Goal: Information Seeking & Learning: Compare options

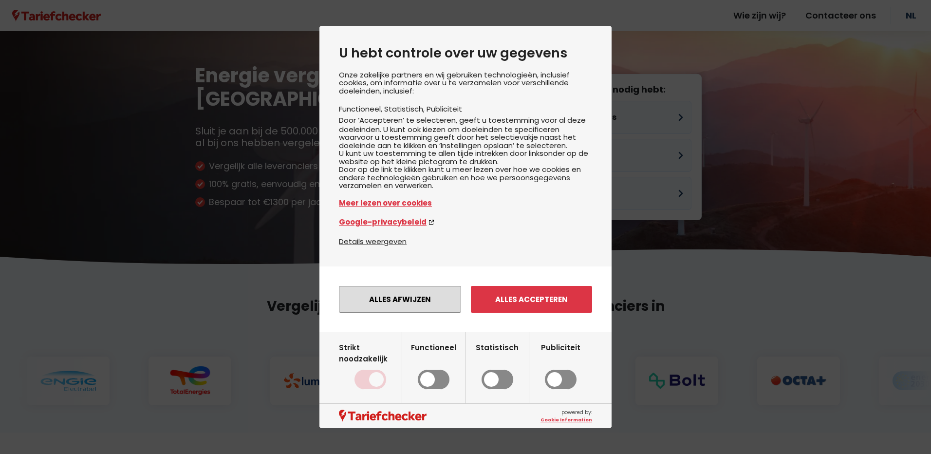
click at [398, 310] on button "Alles afwijzen" at bounding box center [400, 299] width 122 height 27
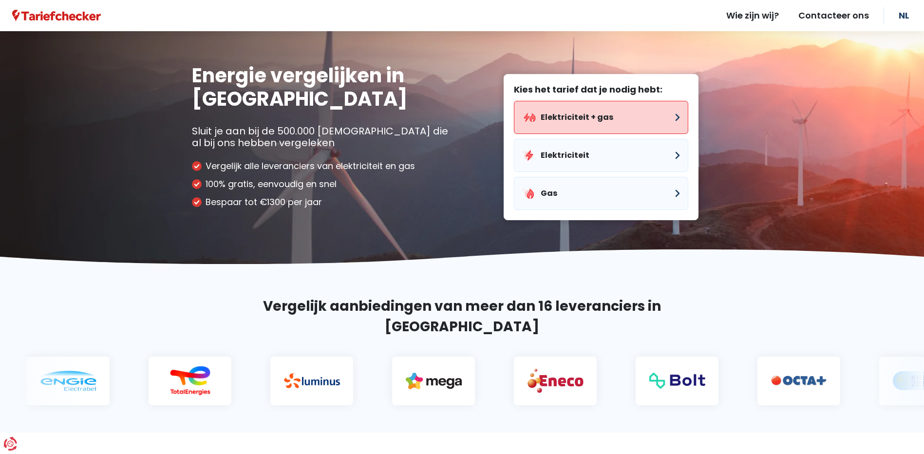
click at [580, 113] on button "Elektriciteit + gas" at bounding box center [601, 117] width 174 height 33
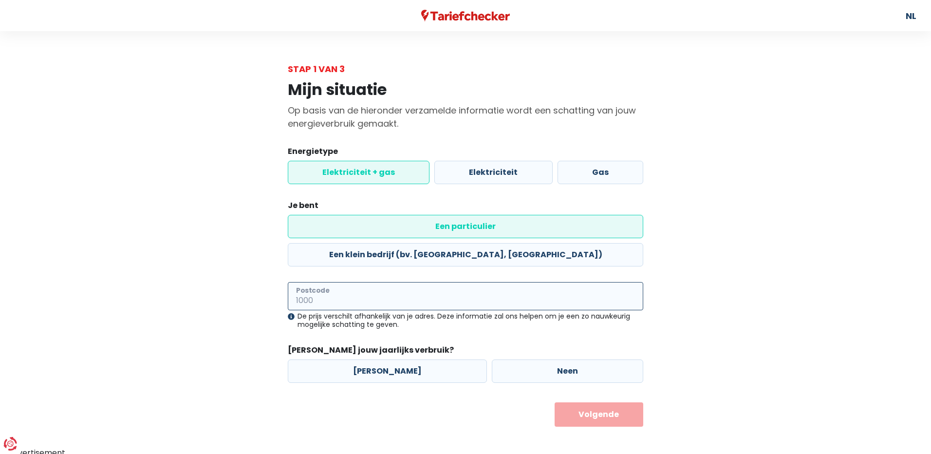
click at [303, 282] on input "Postcode" at bounding box center [465, 296] width 355 height 28
type input "2590"
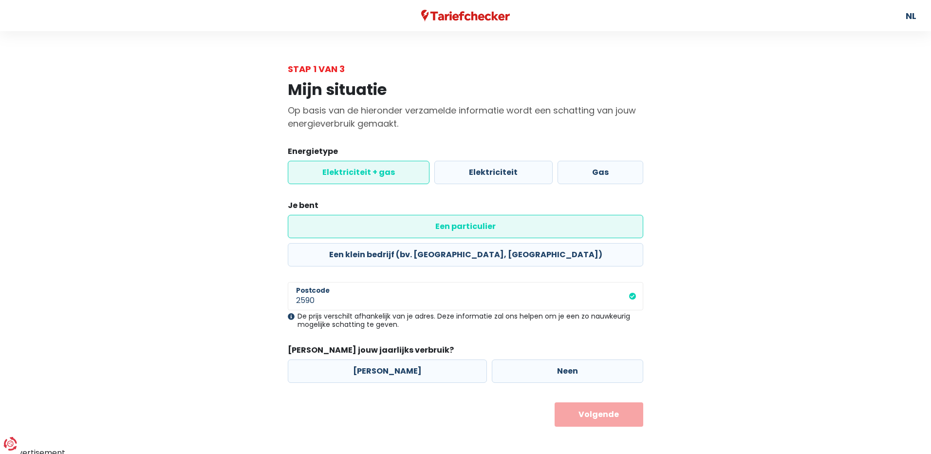
click at [273, 304] on div "Mijn situatie Op basis van de hieronder verzamelde informatie wordt een schatti…" at bounding box center [465, 250] width 555 height 351
click at [373, 359] on label "[PERSON_NAME]" at bounding box center [387, 370] width 199 height 23
click at [373, 359] on input "[PERSON_NAME]" at bounding box center [387, 370] width 199 height 23
radio input "true"
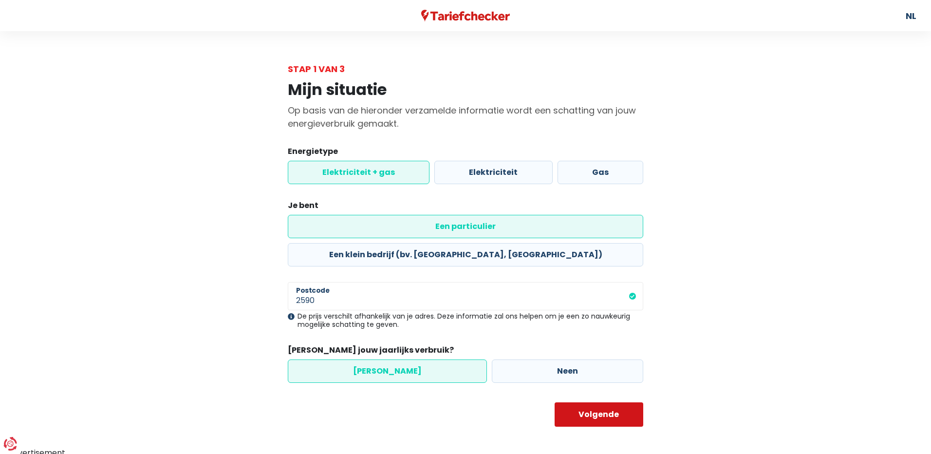
click at [595, 402] on button "Volgende" at bounding box center [599, 414] width 89 height 24
select select
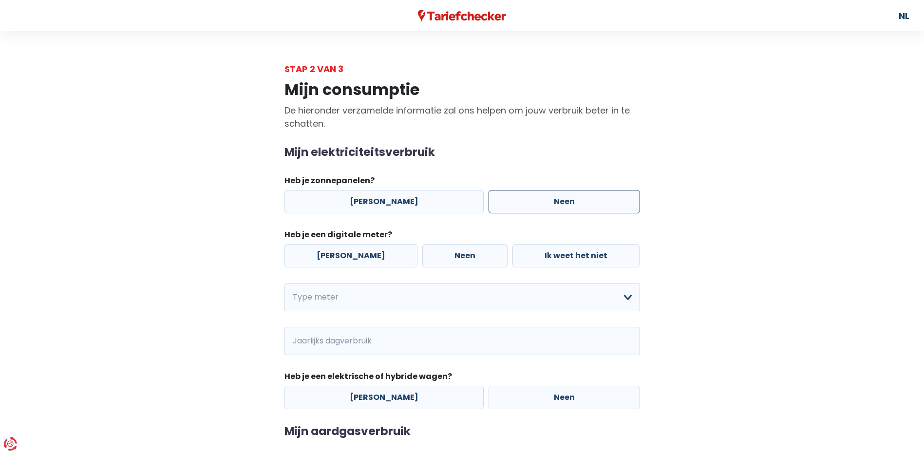
click at [549, 201] on label "Neen" at bounding box center [563, 201] width 151 height 23
click at [549, 201] on input "Neen" at bounding box center [563, 201] width 151 height 23
radio input "true"
click at [331, 257] on label "[PERSON_NAME]" at bounding box center [350, 255] width 133 height 23
click at [331, 257] on input "[PERSON_NAME]" at bounding box center [350, 255] width 133 height 23
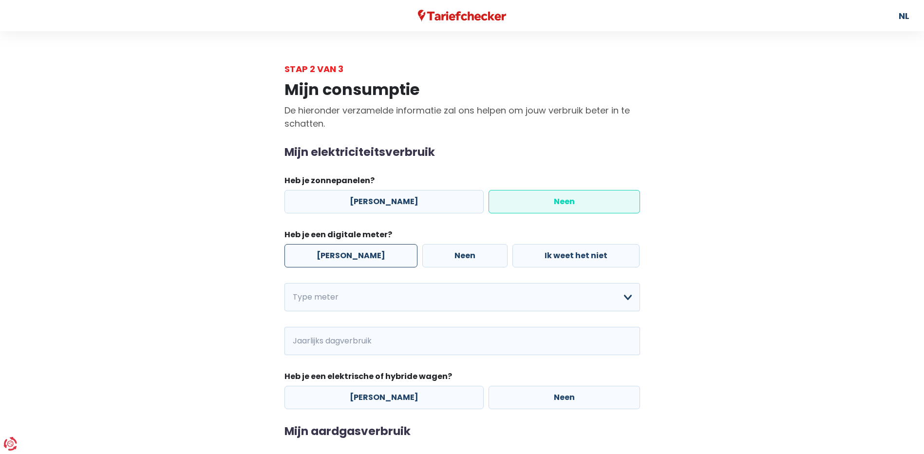
radio input "true"
click at [630, 295] on select "Enkelvoudig Tweevoudig Enkelvoudig + uitsluitend nachttarief Tweevoudig + uitsl…" at bounding box center [461, 297] width 355 height 28
select select "day_night_bi_hourly"
click at [284, 283] on select "Enkelvoudig Tweevoudig Enkelvoudig + uitsluitend nachttarief Tweevoudig + uitsl…" at bounding box center [461, 297] width 355 height 28
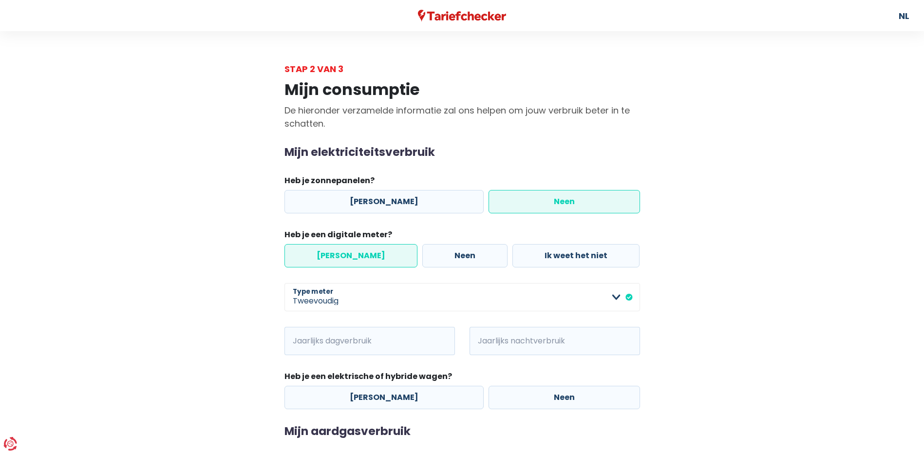
click at [299, 336] on span "kWh" at bounding box center [297, 341] width 27 height 28
click at [362, 339] on input "Jaarlijks dagverbruik" at bounding box center [383, 341] width 144 height 28
type input "1784"
click at [485, 341] on span "kWh" at bounding box center [482, 341] width 27 height 28
click at [487, 342] on span "kWh" at bounding box center [482, 341] width 27 height 28
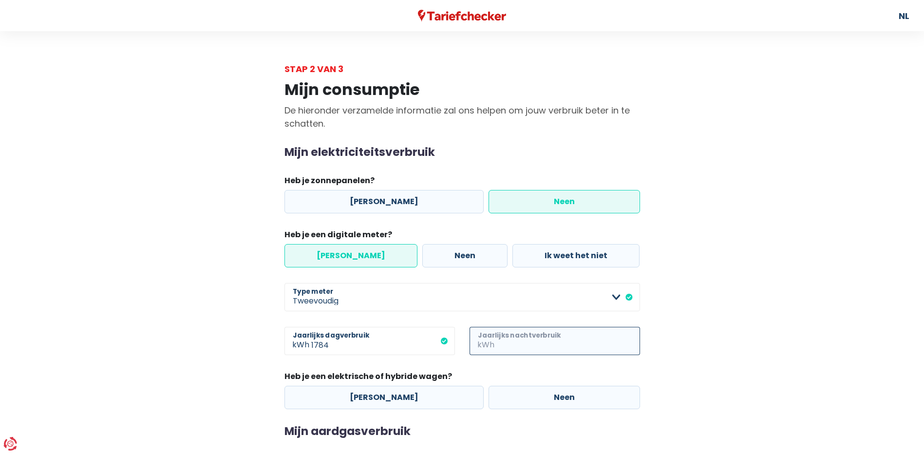
click at [496, 339] on input "Jaarlijks nachtverbruik" at bounding box center [568, 341] width 144 height 28
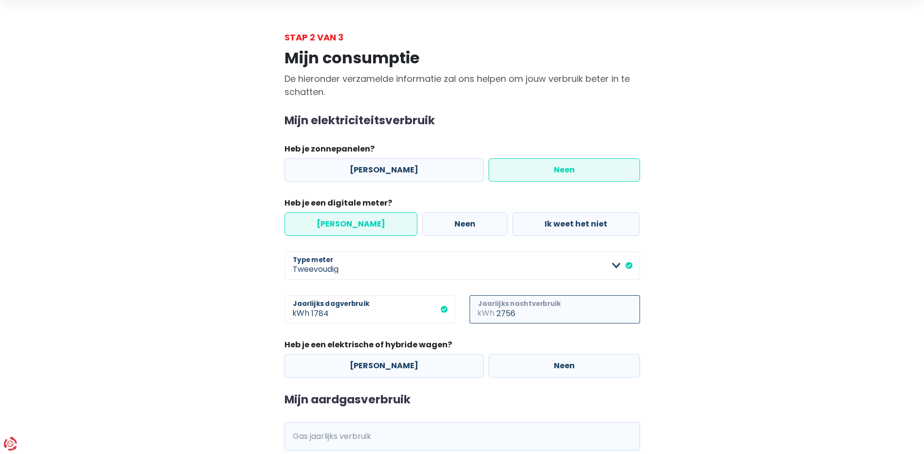
scroll to position [49, 0]
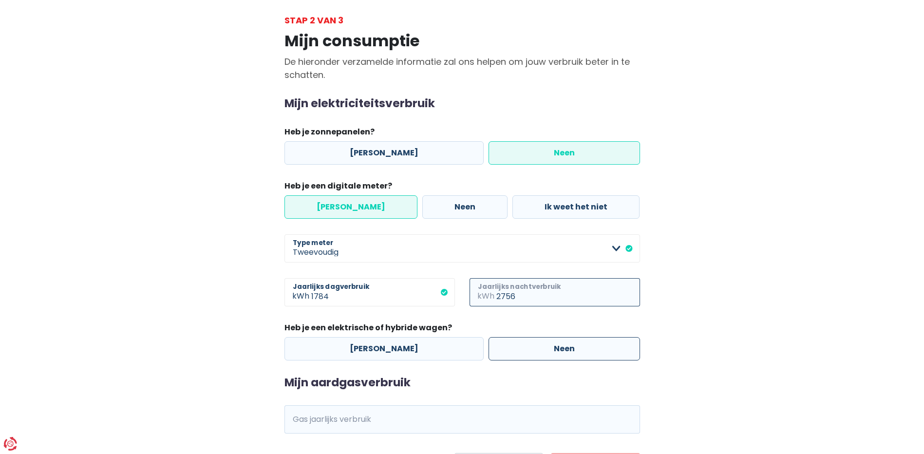
type input "2756"
click at [541, 352] on label "Neen" at bounding box center [563, 348] width 151 height 23
click at [541, 352] on input "Neen" at bounding box center [563, 348] width 151 height 23
radio input "true"
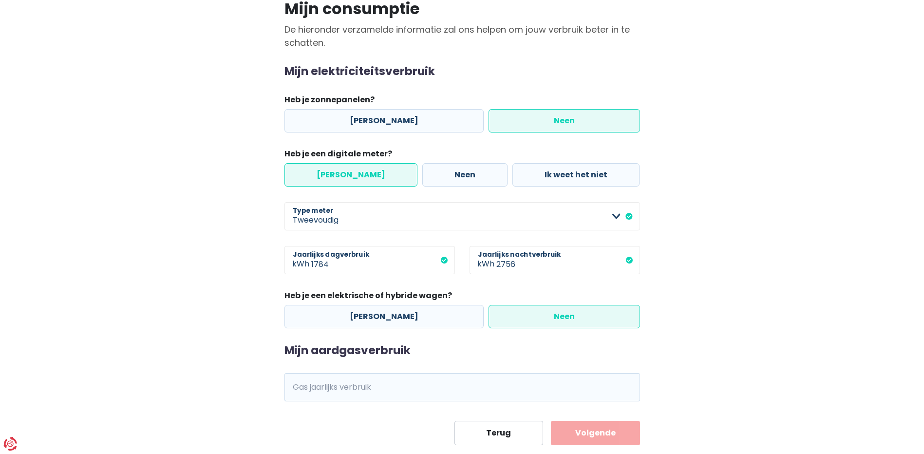
scroll to position [97, 0]
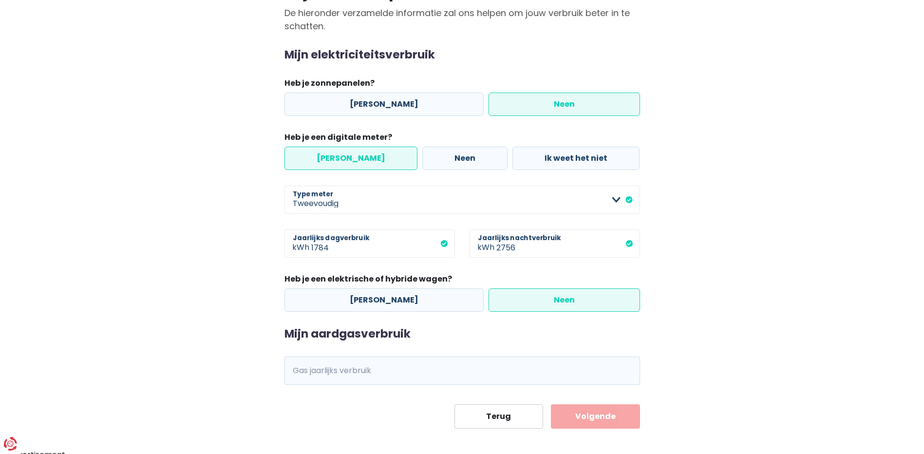
click at [299, 369] on span "kWh" at bounding box center [297, 370] width 27 height 28
click at [300, 371] on span "kWh" at bounding box center [297, 370] width 27 height 28
click at [373, 373] on input "Gas jaarlijks verbruik" at bounding box center [475, 370] width 329 height 28
type input "15434"
click at [597, 419] on button "Volgende" at bounding box center [595, 416] width 89 height 24
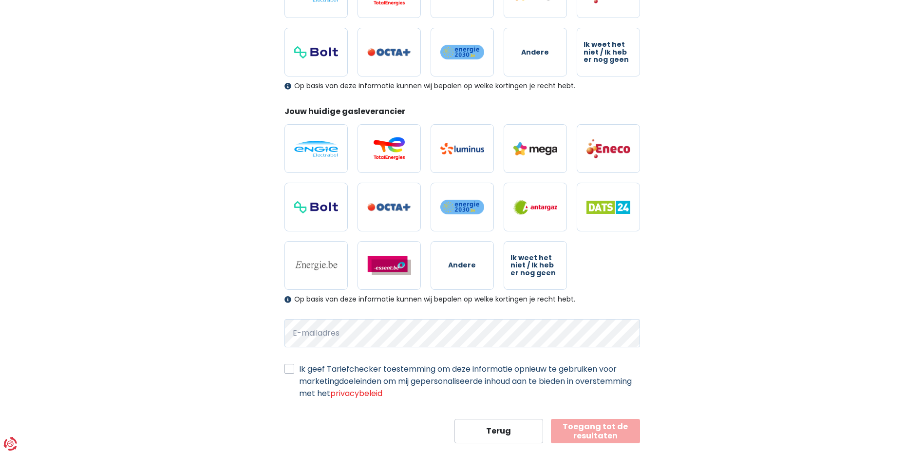
scroll to position [216, 0]
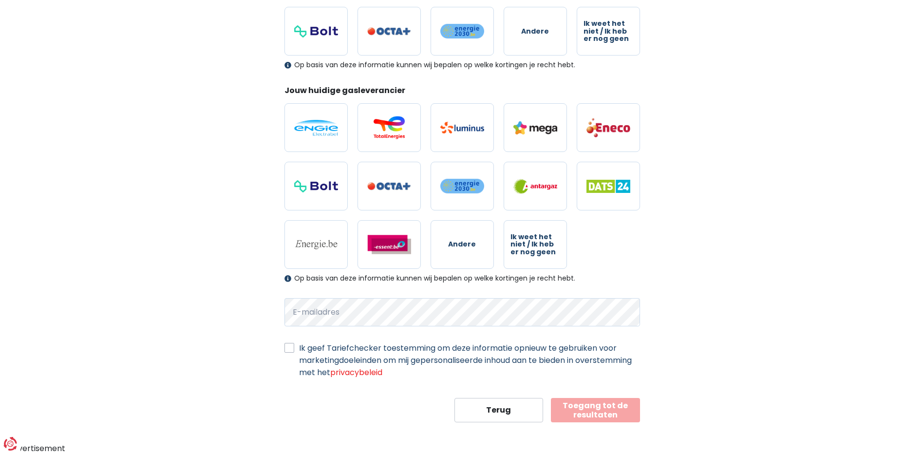
click at [563, 409] on button "Toegang tot de resultaten" at bounding box center [595, 410] width 89 height 24
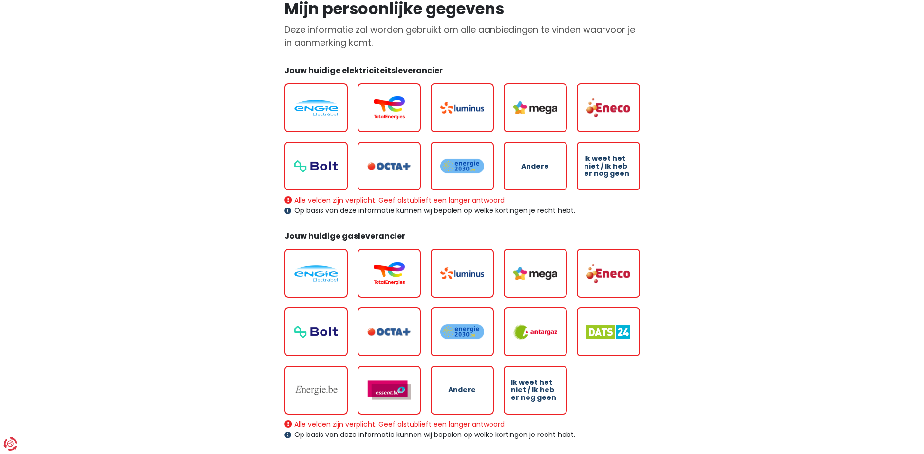
scroll to position [97, 0]
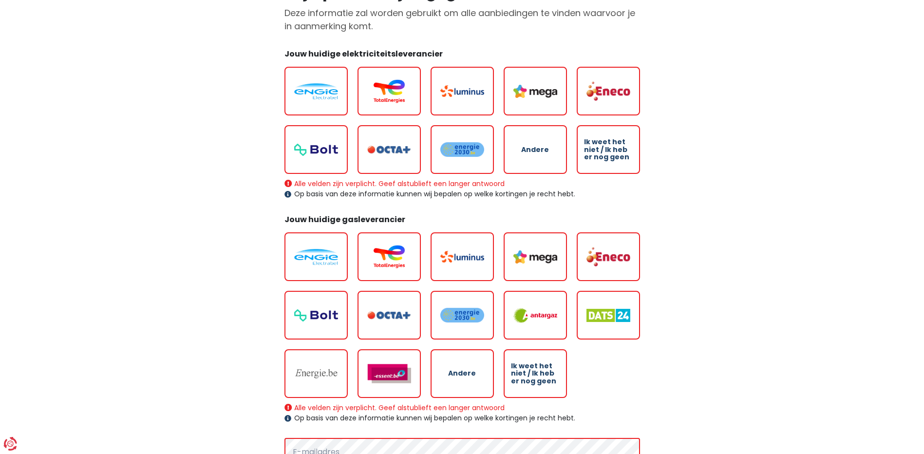
click at [310, 94] on img at bounding box center [316, 91] width 44 height 16
click at [310, 94] on input "radio" at bounding box center [315, 91] width 63 height 49
radio input "true"
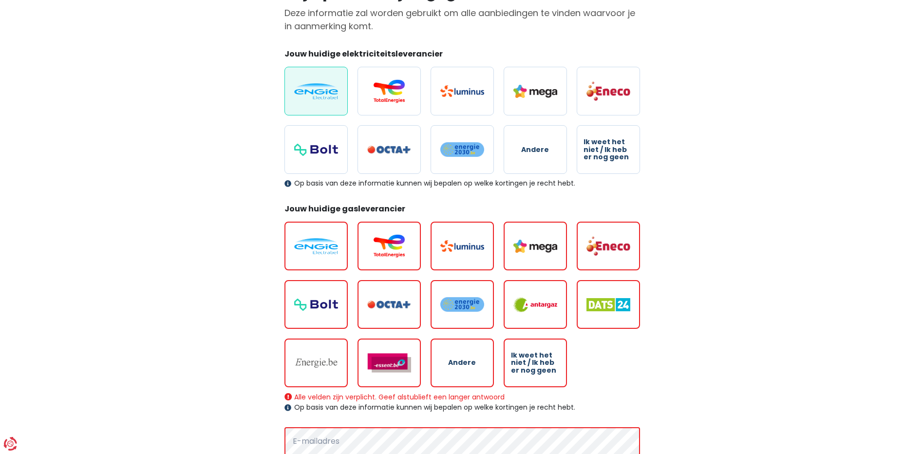
click at [315, 243] on img at bounding box center [316, 246] width 44 height 16
click at [315, 243] on input "radio" at bounding box center [315, 246] width 63 height 49
radio input "true"
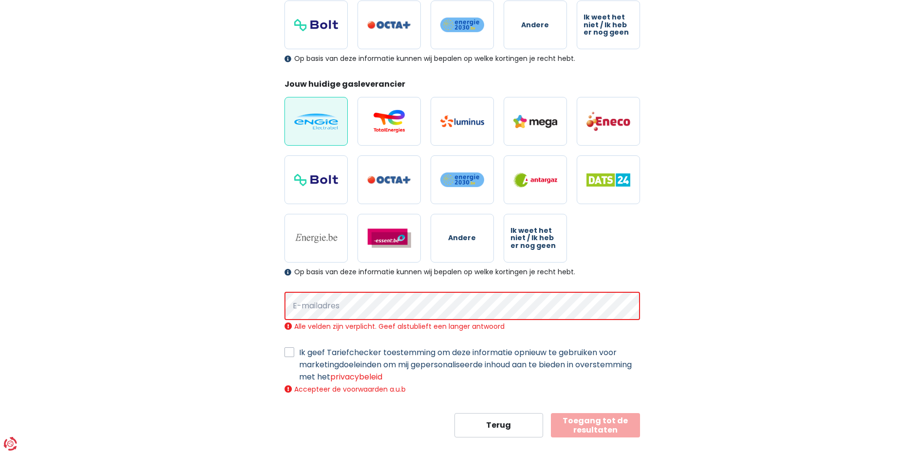
scroll to position [237, 0]
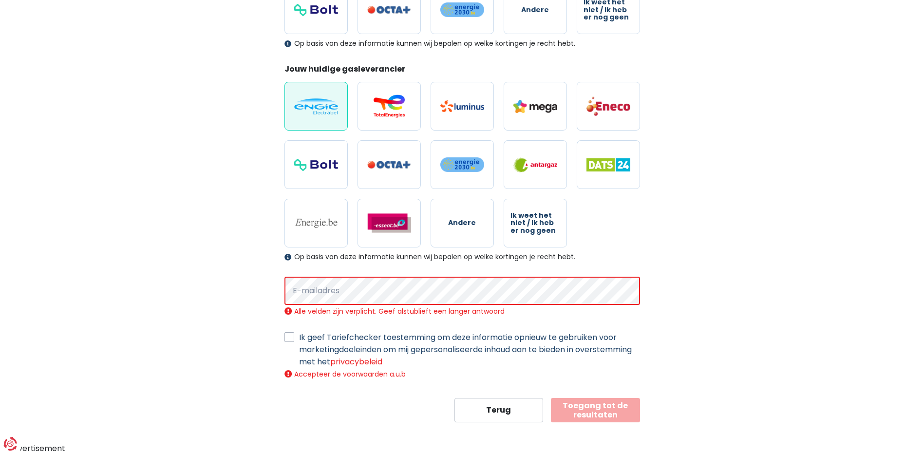
click at [591, 411] on button "Toegang tot de resultaten" at bounding box center [595, 410] width 89 height 24
click at [606, 407] on button "Toegang tot de resultaten" at bounding box center [595, 410] width 89 height 24
click at [589, 411] on button "Toegang tot de resultaten" at bounding box center [595, 410] width 89 height 24
click at [582, 407] on button "Toegang tot de resultaten" at bounding box center [595, 410] width 89 height 24
click at [581, 406] on button "Toegang tot de resultaten" at bounding box center [595, 410] width 89 height 24
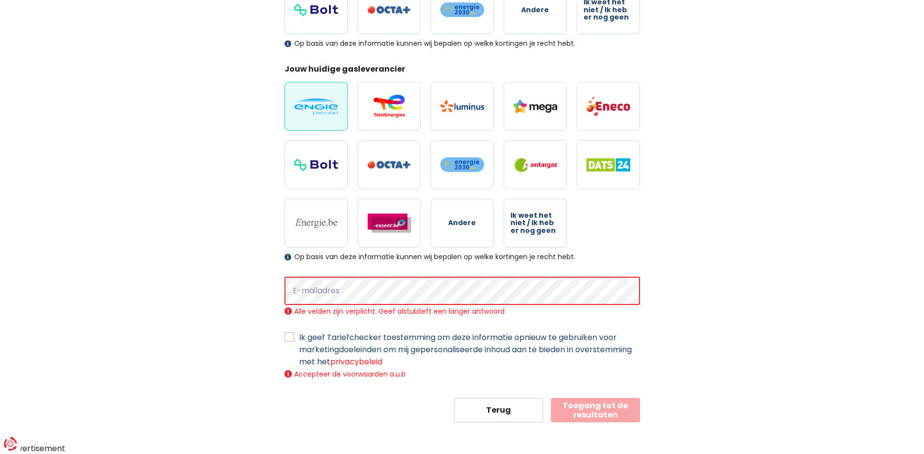
select select "day_night_bi_hourly"
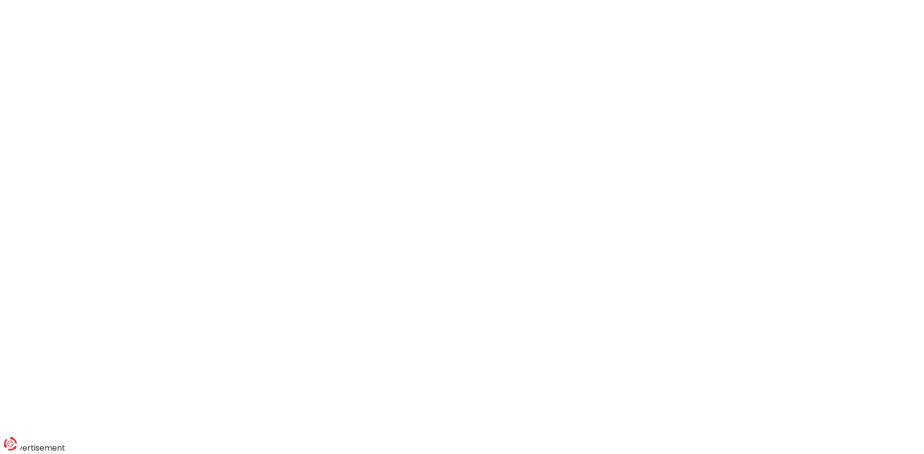
scroll to position [97, 0]
